Goal: Task Accomplishment & Management: Use online tool/utility

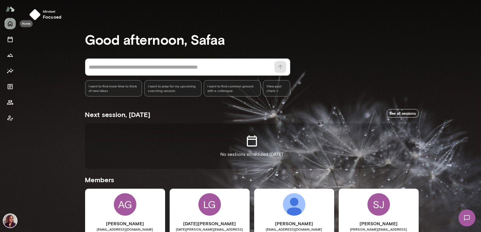
click at [11, 25] on icon "Home" at bounding box center [10, 23] width 7 height 7
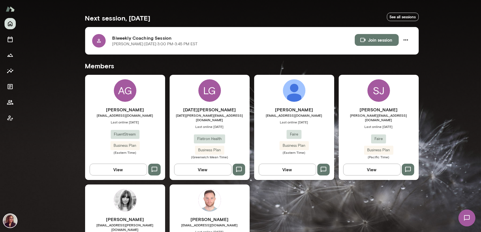
scroll to position [113, 0]
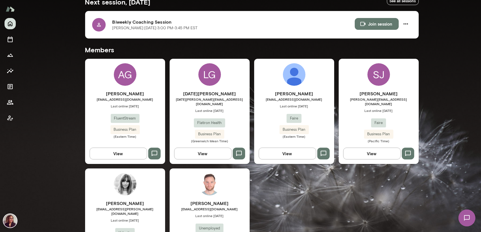
click at [128, 95] on h6 "[PERSON_NAME]" at bounding box center [125, 93] width 80 height 7
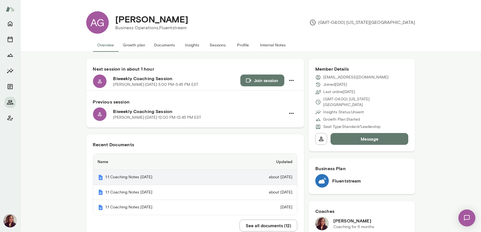
click at [257, 179] on td "about [DATE]" at bounding box center [262, 177] width 69 height 15
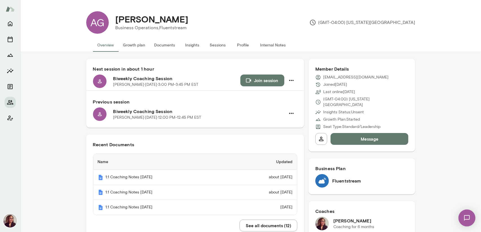
click at [168, 44] on button "Documents" at bounding box center [165, 45] width 30 height 14
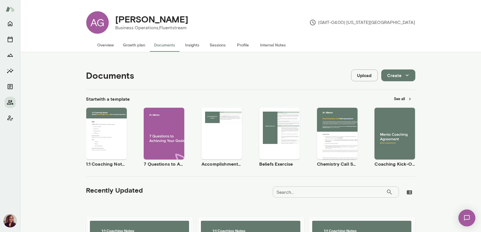
click at [107, 130] on span "Use template" at bounding box center [109, 129] width 21 height 5
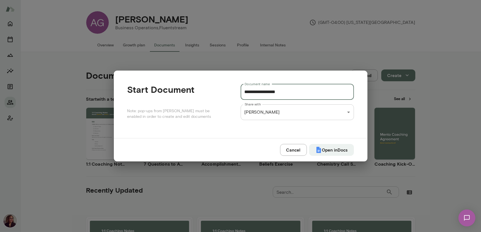
click at [287, 92] on input "**********" at bounding box center [297, 92] width 113 height 16
click at [336, 148] on button "Open in Docs" at bounding box center [331, 150] width 45 height 12
type input "**********"
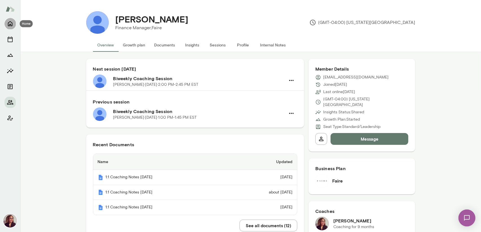
click at [12, 23] on icon "Home" at bounding box center [10, 23] width 5 height 5
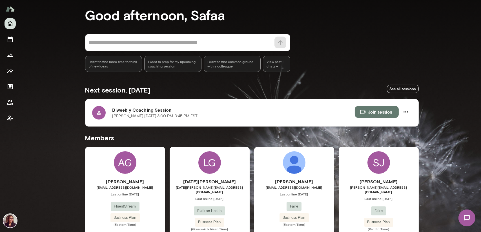
scroll to position [56, 0]
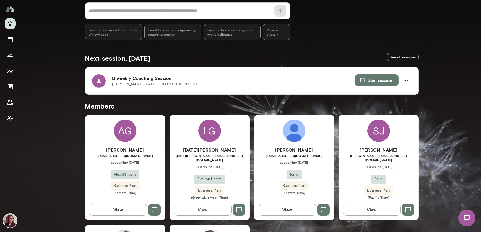
click at [396, 59] on link "See all sessions" at bounding box center [403, 57] width 32 height 9
